Goal: Complete application form

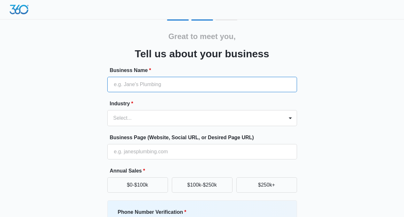
click at [168, 81] on input "Business Name *" at bounding box center [202, 84] width 190 height 15
type input "Plumber [GEOGRAPHIC_DATA] [US_STATE]"
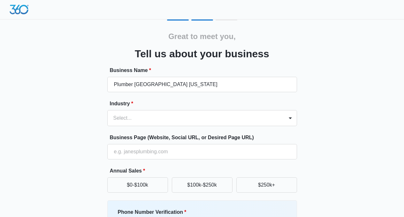
type input "[PHONE_NUMBER]"
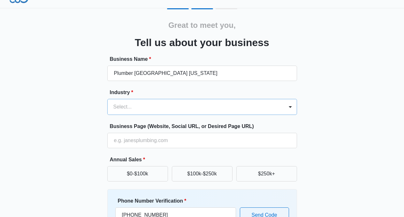
click at [157, 116] on form "Business Name * Plumber [GEOGRAPHIC_DATA] [US_STATE] Industry * Select... Busin…" at bounding box center [202, 161] width 190 height 212
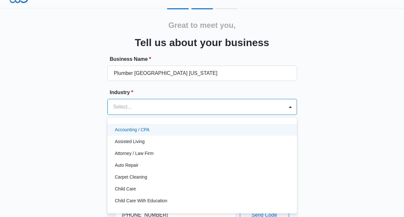
scroll to position [12, 0]
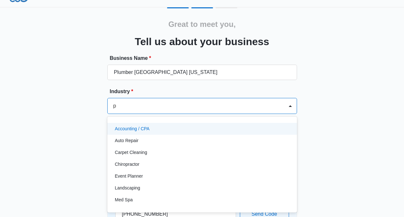
type input "pl"
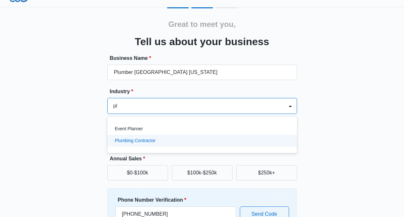
click at [129, 146] on div "Event Planner Plumbing Contractor" at bounding box center [202, 134] width 190 height 26
click at [136, 140] on p "Plumbing Contractor" at bounding box center [135, 140] width 41 height 7
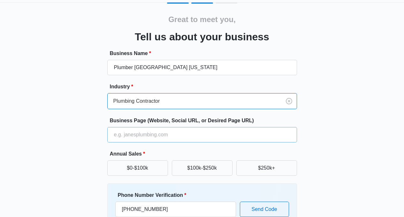
scroll to position [22, 0]
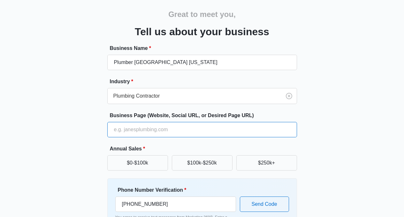
click at [149, 131] on input "Business Page (Website, Social URL, or Desired Page URL)" at bounding box center [202, 129] width 190 height 15
type input "[URL][DOMAIN_NAME]"
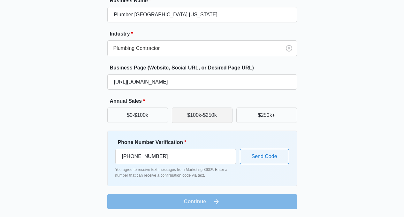
click at [212, 114] on button "$100k-$250k" at bounding box center [202, 114] width 61 height 15
click at [257, 117] on button "$250k+" at bounding box center [267, 114] width 61 height 15
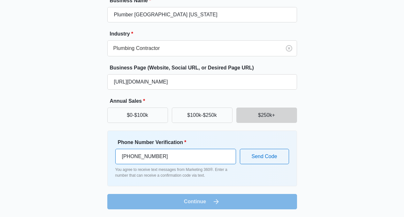
click at [193, 159] on input "[PHONE_NUMBER]" at bounding box center [175, 156] width 121 height 15
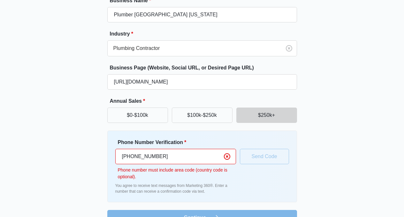
type input "[PHONE_NUMBER]"
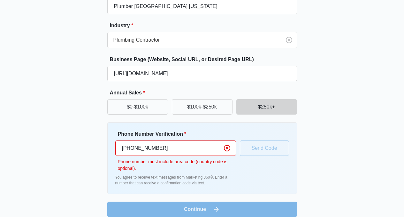
scroll to position [74, 0]
